Goal: Task Accomplishment & Management: Complete application form

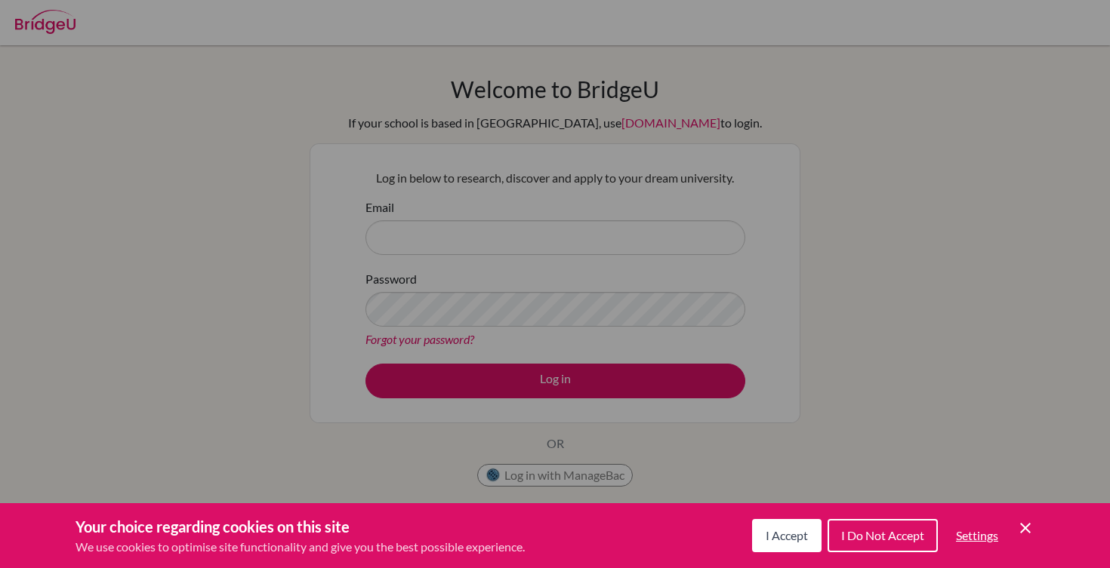
click at [790, 540] on span "I Accept" at bounding box center [786, 535] width 42 height 14
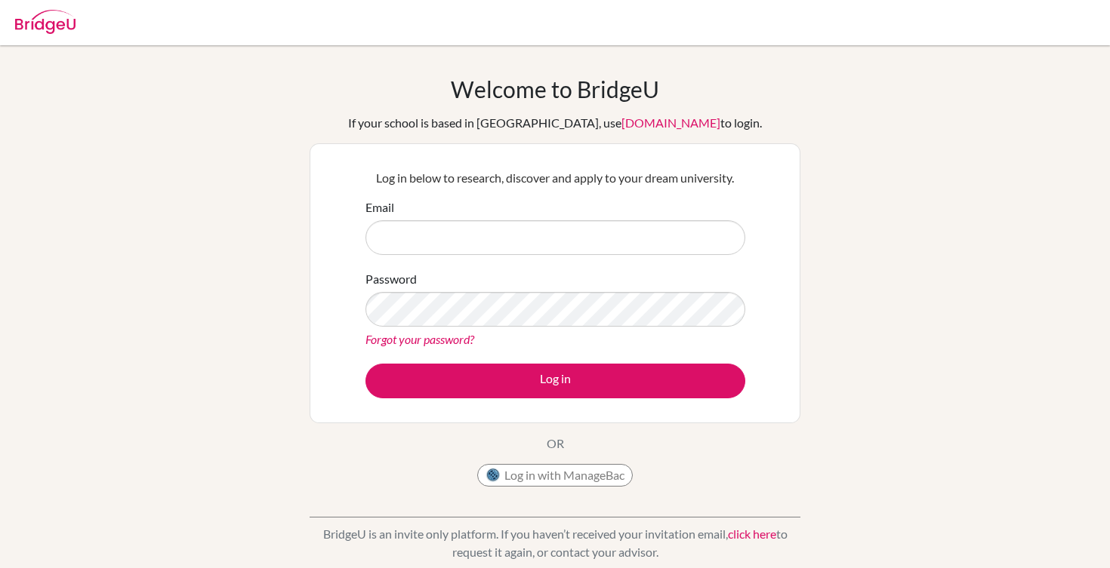
click at [767, 537] on link "click here" at bounding box center [752, 534] width 48 height 14
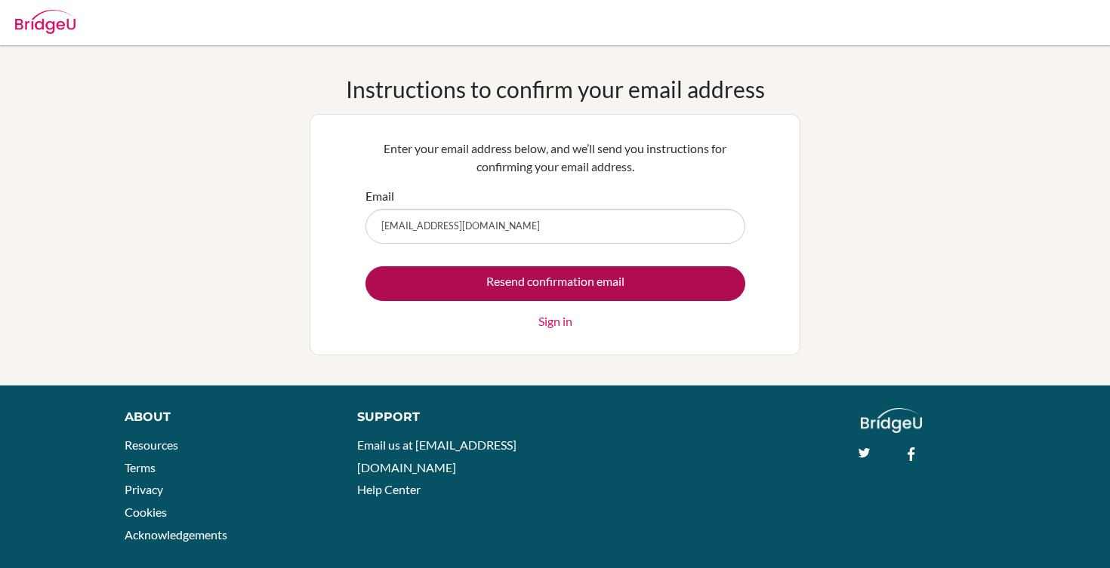
type input "[EMAIL_ADDRESS][DOMAIN_NAME]"
click at [624, 278] on input "Resend confirmation email" at bounding box center [555, 283] width 380 height 35
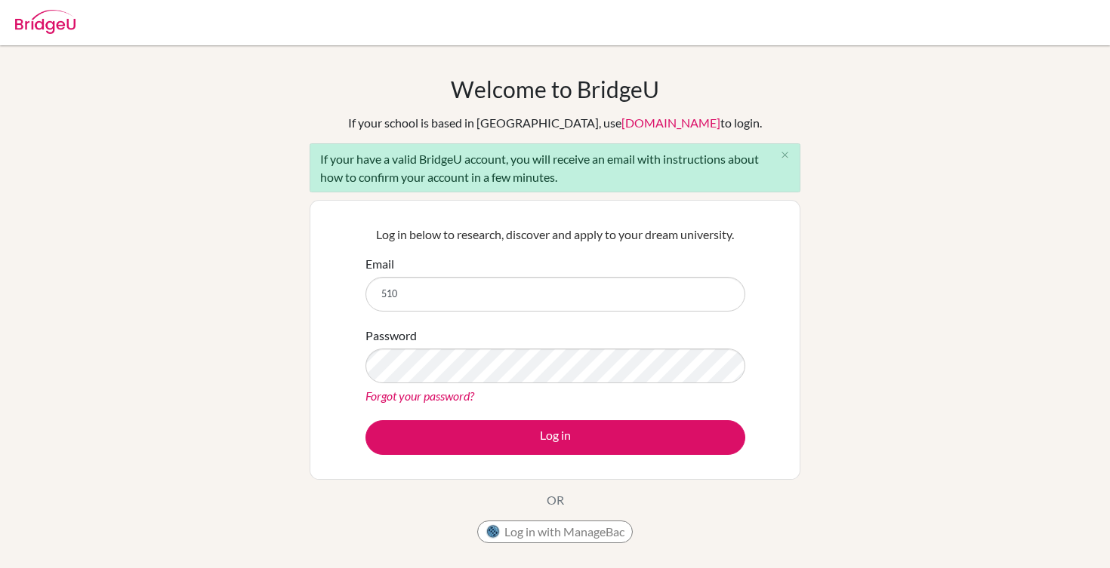
type input "51055@aisa.sch.ae"
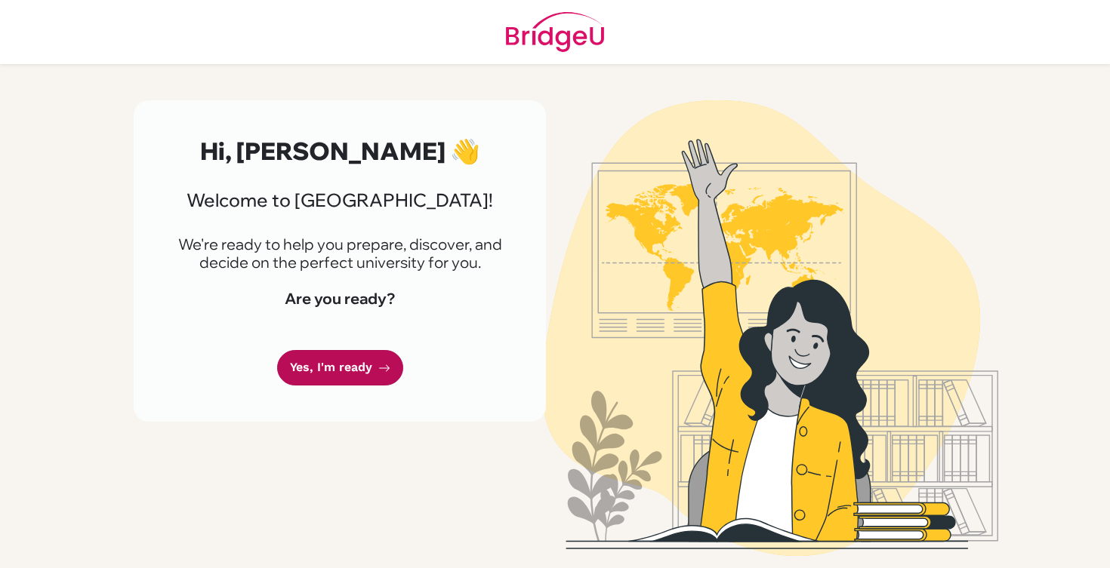
click at [364, 364] on link "Yes, I'm ready" at bounding box center [340, 367] width 126 height 35
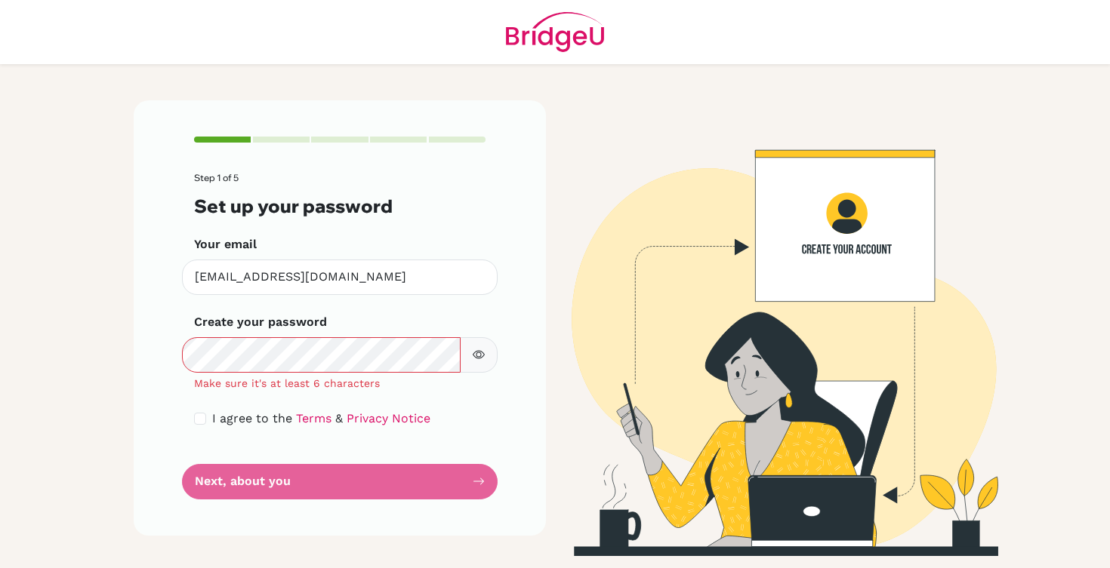
click at [474, 360] on icon "button" at bounding box center [479, 355] width 12 height 12
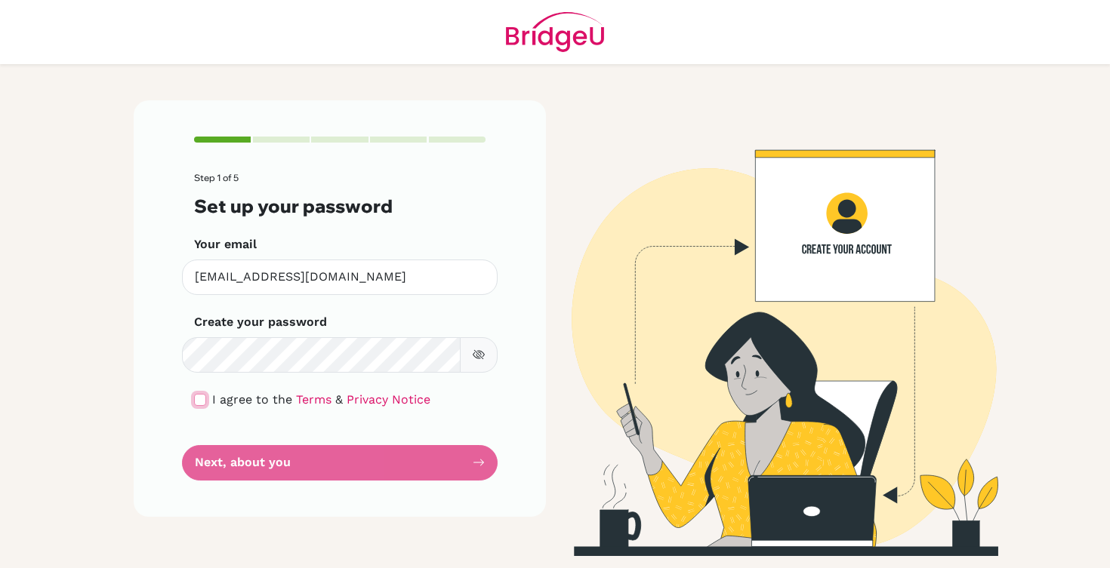
click at [196, 402] on input "checkbox" at bounding box center [200, 400] width 12 height 12
checkbox input "true"
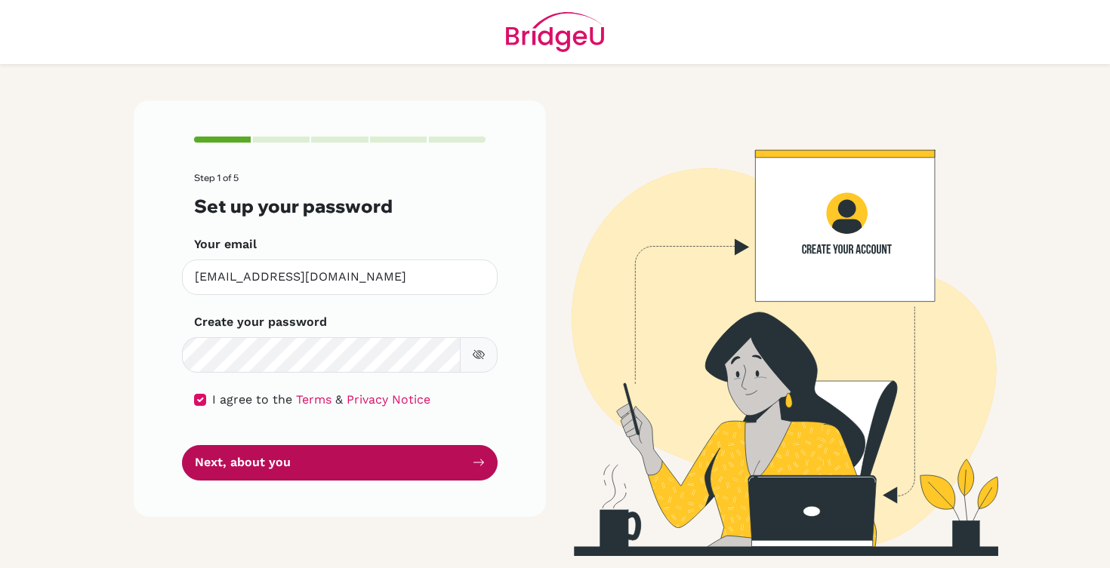
click at [245, 466] on button "Next, about you" at bounding box center [340, 462] width 316 height 35
